Goal: Task Accomplishment & Management: Manage account settings

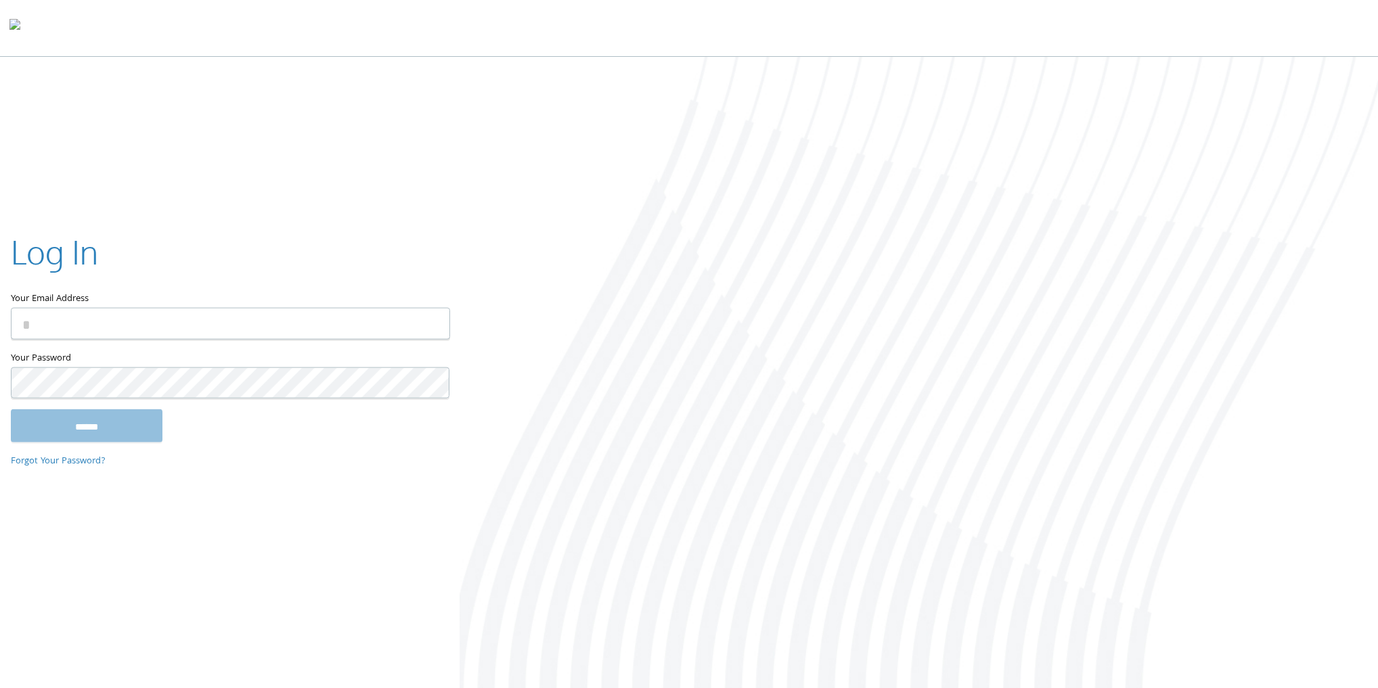
click at [1001, 292] on div at bounding box center [918, 374] width 918 height 634
type input "**********"
click at [97, 432] on input "******" at bounding box center [87, 425] width 152 height 32
